Goal: Task Accomplishment & Management: Use online tool/utility

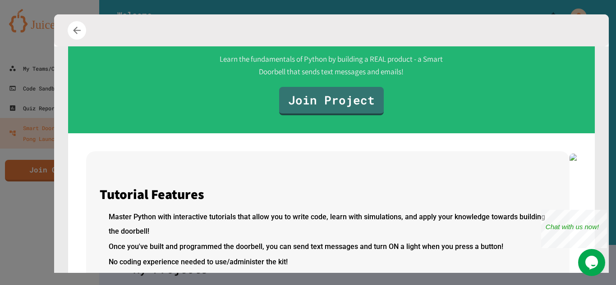
scroll to position [161, 0]
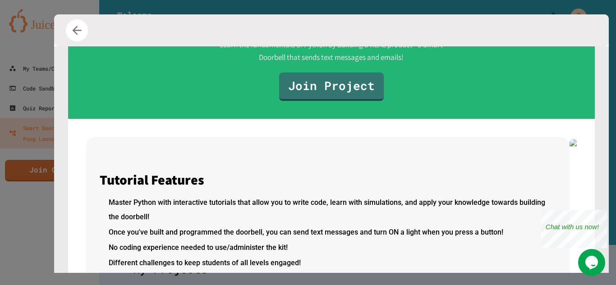
click at [78, 39] on button "button" at bounding box center [77, 30] width 22 height 22
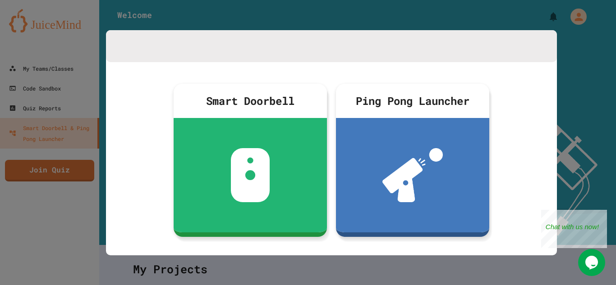
click at [568, 40] on div at bounding box center [308, 142] width 616 height 285
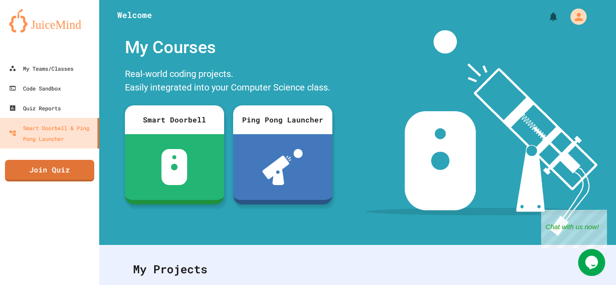
click at [568, 40] on img at bounding box center [487, 133] width 242 height 206
click at [7, 85] on link "Code Sandbox" at bounding box center [50, 88] width 102 height 20
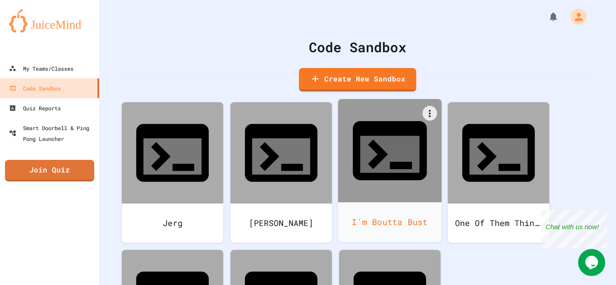
scroll to position [27, 0]
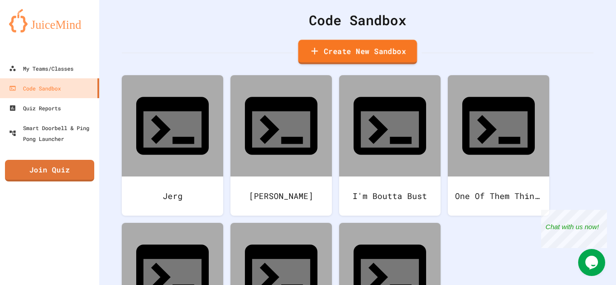
click at [346, 44] on link "Create New Sandbox" at bounding box center [357, 52] width 119 height 25
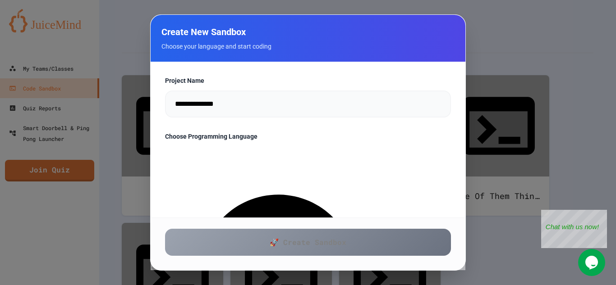
click at [257, 104] on input "**********" at bounding box center [308, 104] width 286 height 27
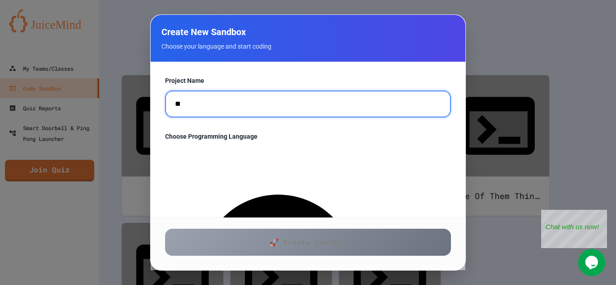
type input "*"
type input "****"
type input "**********"
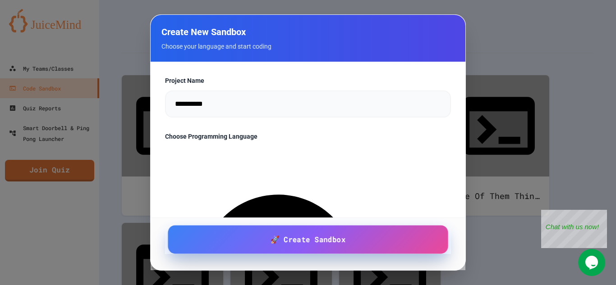
click at [385, 252] on link "🚀 Create Sandbox" at bounding box center [308, 240] width 280 height 28
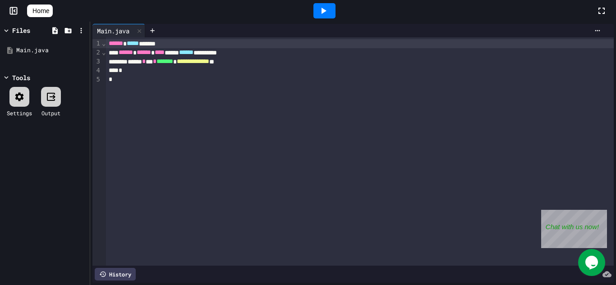
click at [272, 71] on div "*" at bounding box center [360, 70] width 508 height 9
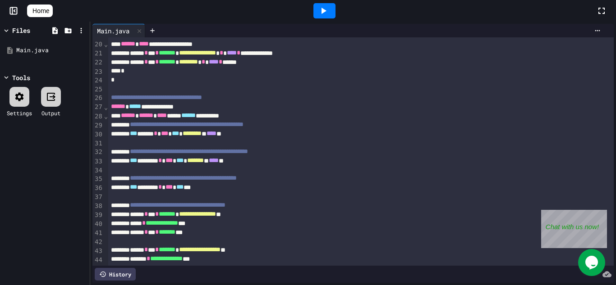
scroll to position [173, 0]
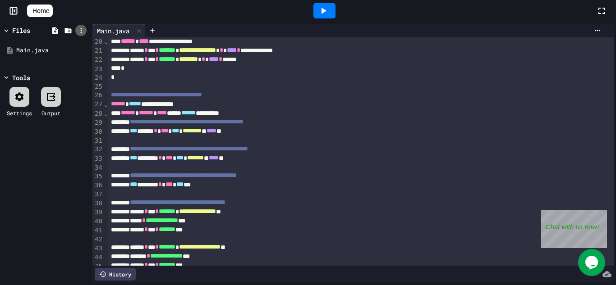
click at [80, 25] on div at bounding box center [80, 30] width 11 height 11
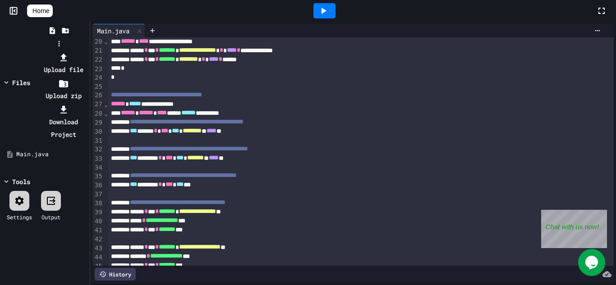
click at [87, 51] on div at bounding box center [58, 51] width 57 height 0
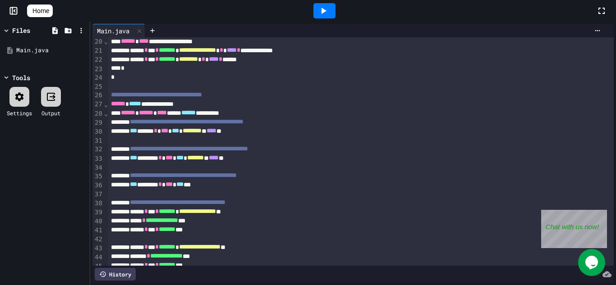
click at [146, 84] on div at bounding box center [361, 86] width 506 height 9
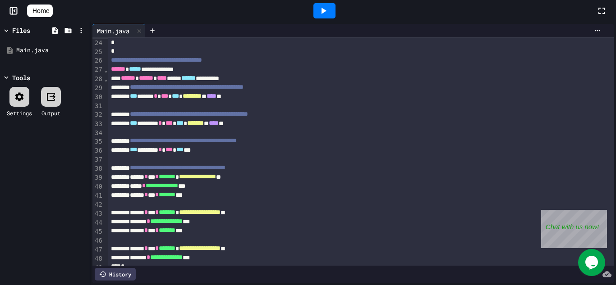
scroll to position [198, 0]
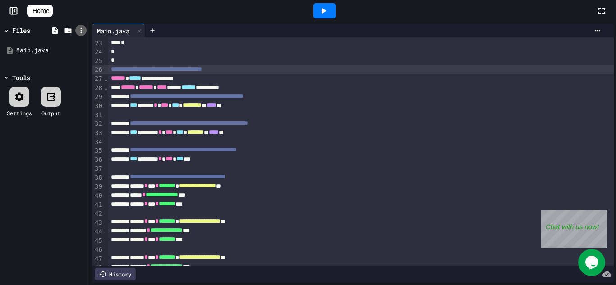
click at [84, 30] on icon at bounding box center [81, 31] width 8 height 8
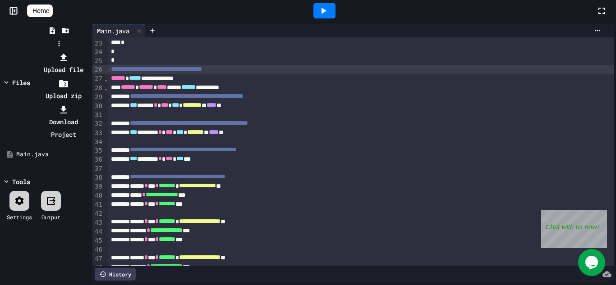
click at [87, 103] on li "Download Project" at bounding box center [63, 122] width 48 height 38
